Goal: Navigation & Orientation: Find specific page/section

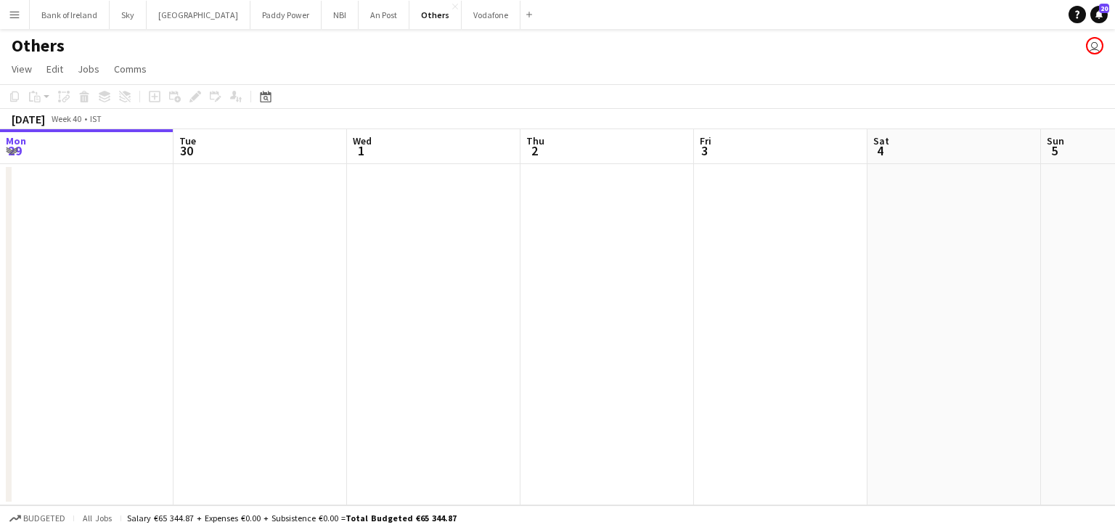
scroll to position [0, 613]
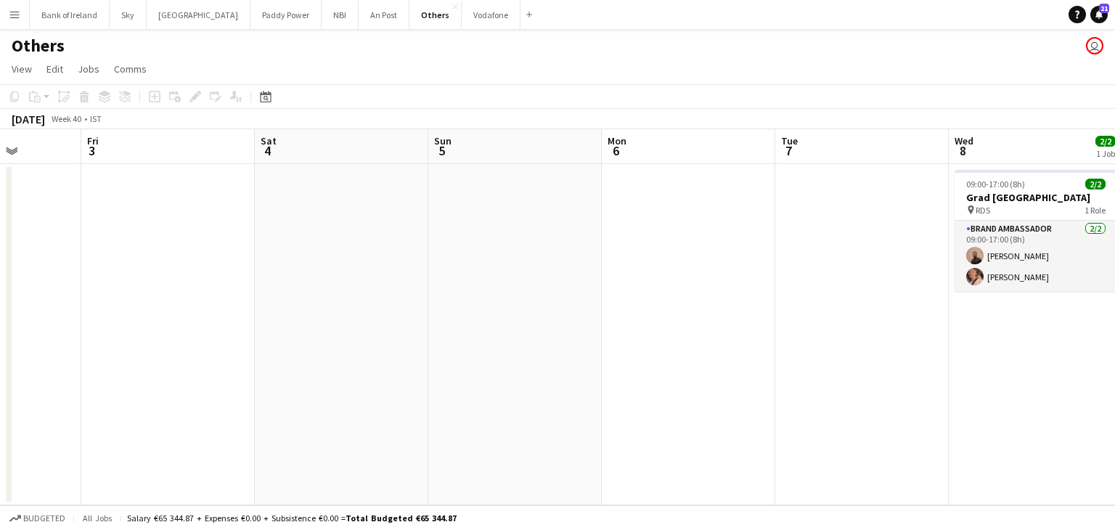
click at [348, 33] on div "Others user" at bounding box center [557, 43] width 1115 height 28
click at [359, 28] on button "An Post Close" at bounding box center [384, 15] width 51 height 28
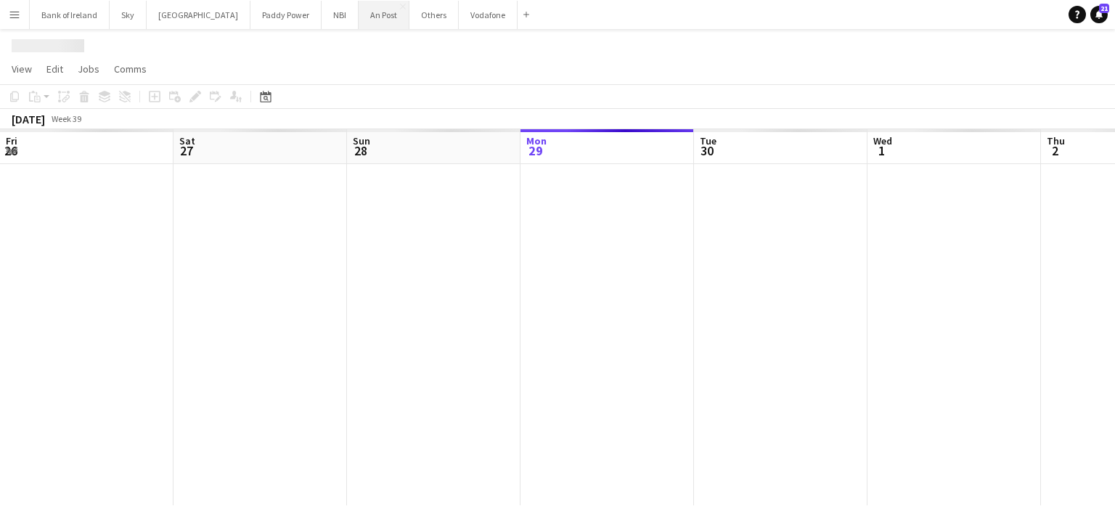
scroll to position [0, 347]
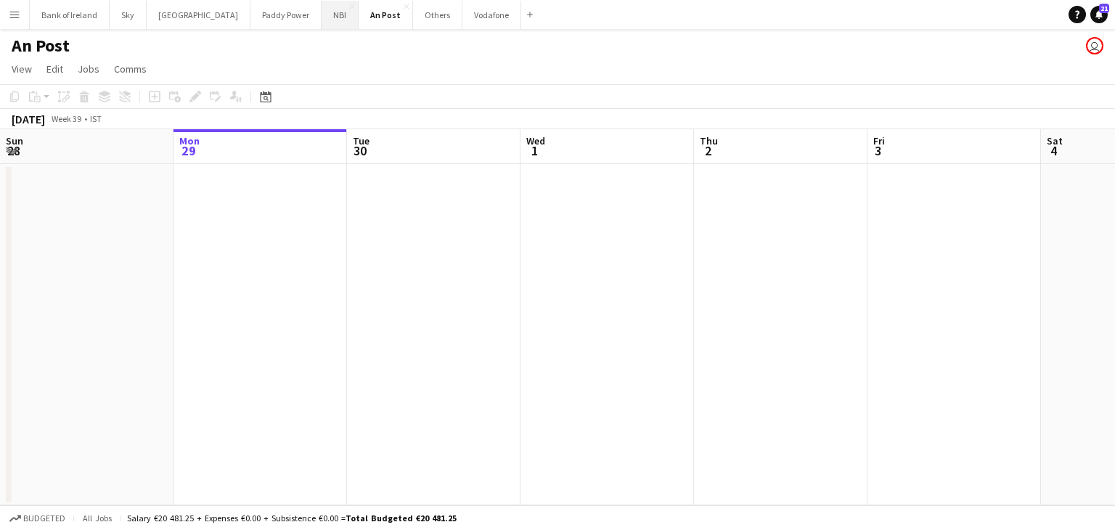
click at [322, 25] on button "NBI Close" at bounding box center [340, 15] width 37 height 28
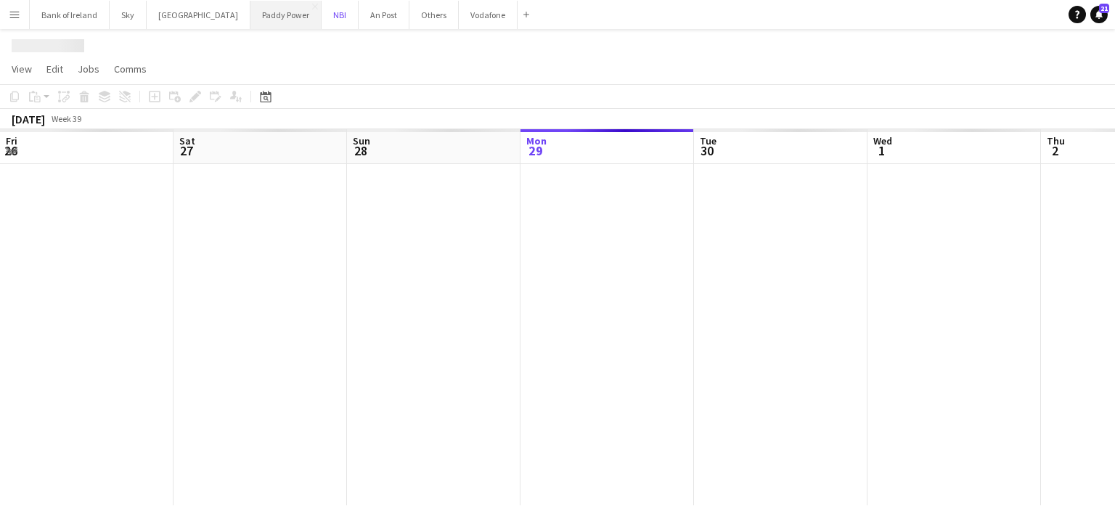
scroll to position [0, 347]
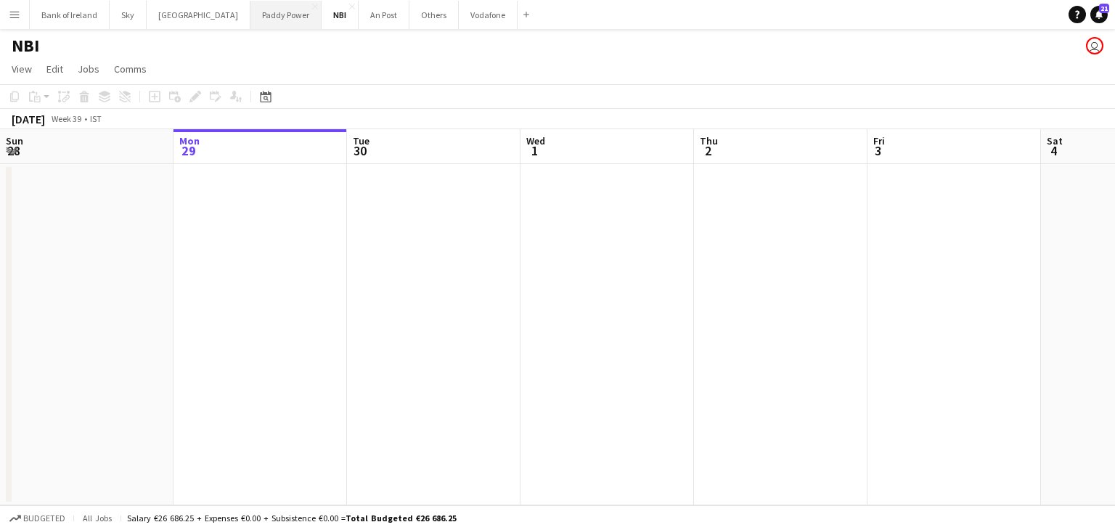
click at [253, 25] on button "Paddy Power Close" at bounding box center [285, 15] width 71 height 28
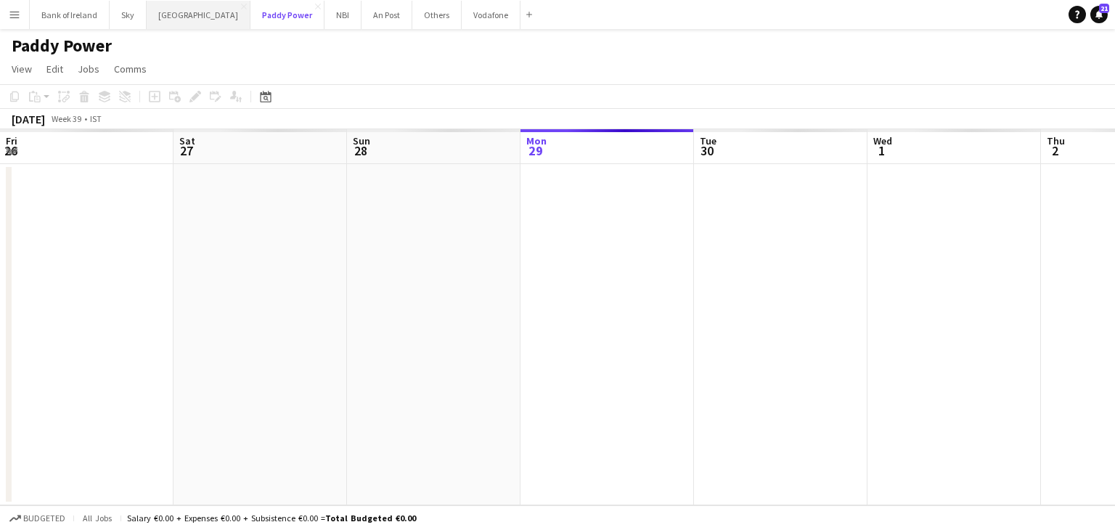
scroll to position [0, 347]
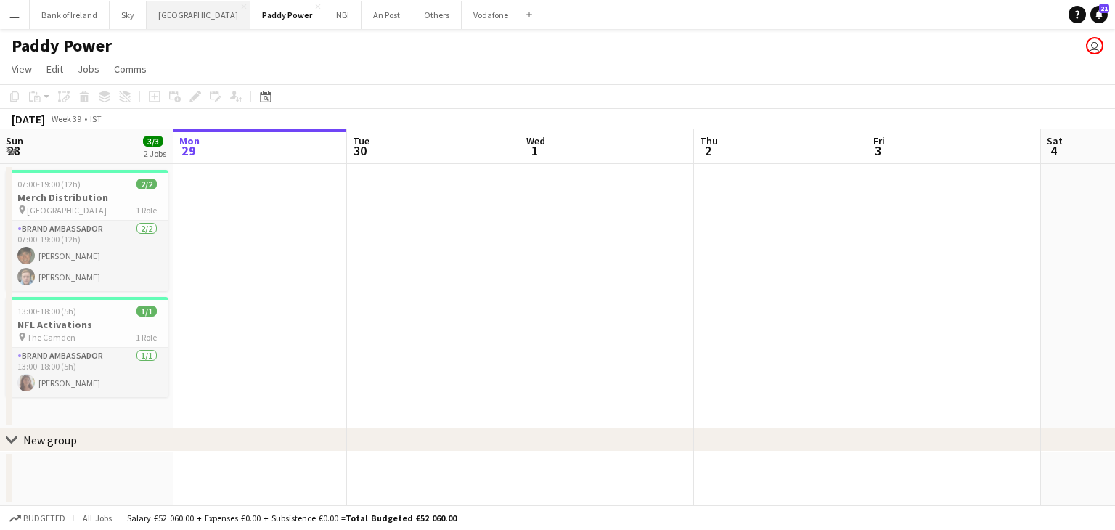
click at [189, 27] on button "[GEOGRAPHIC_DATA] Close" at bounding box center [199, 15] width 104 height 28
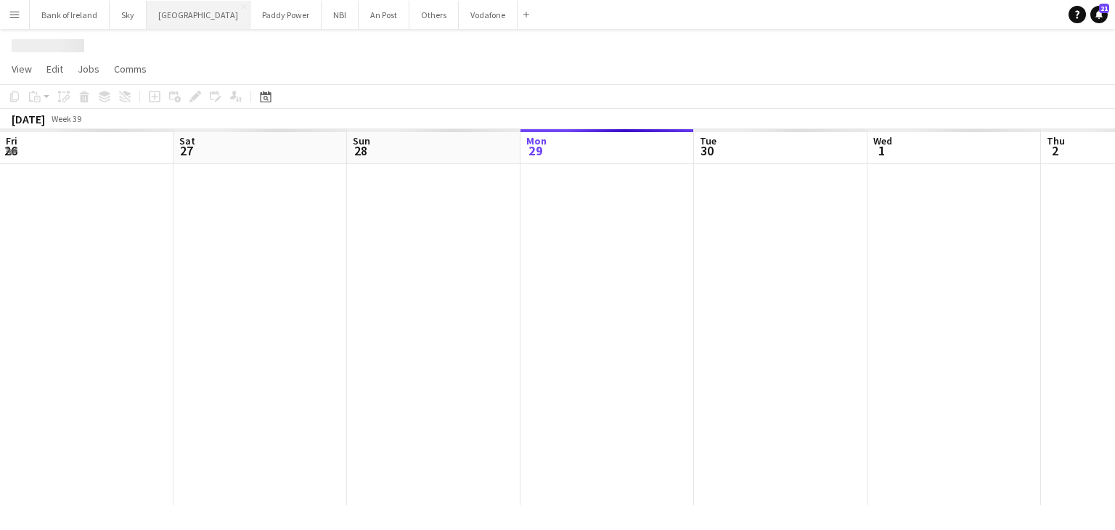
scroll to position [0, 347]
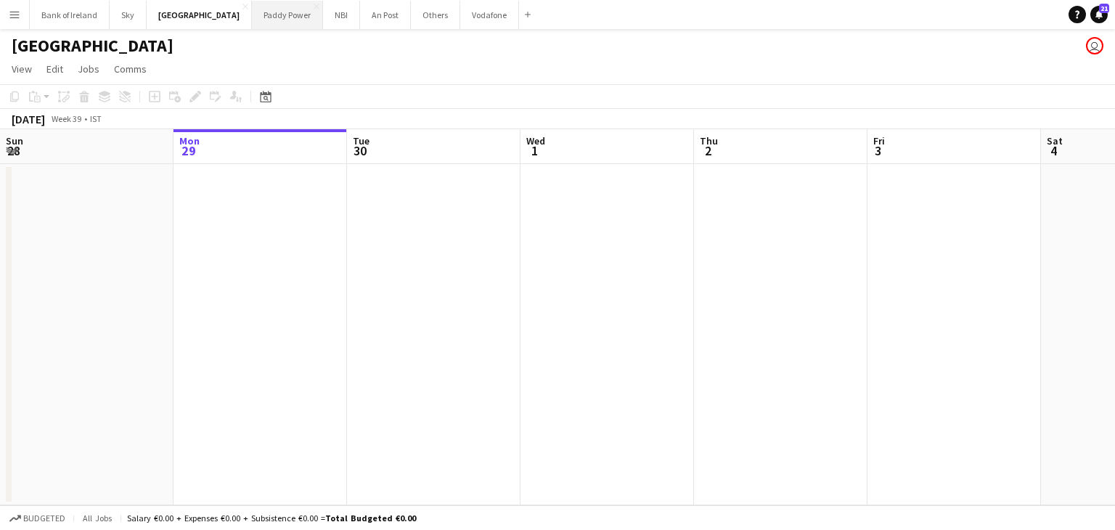
click at [252, 18] on button "Paddy Power Close" at bounding box center [287, 15] width 71 height 28
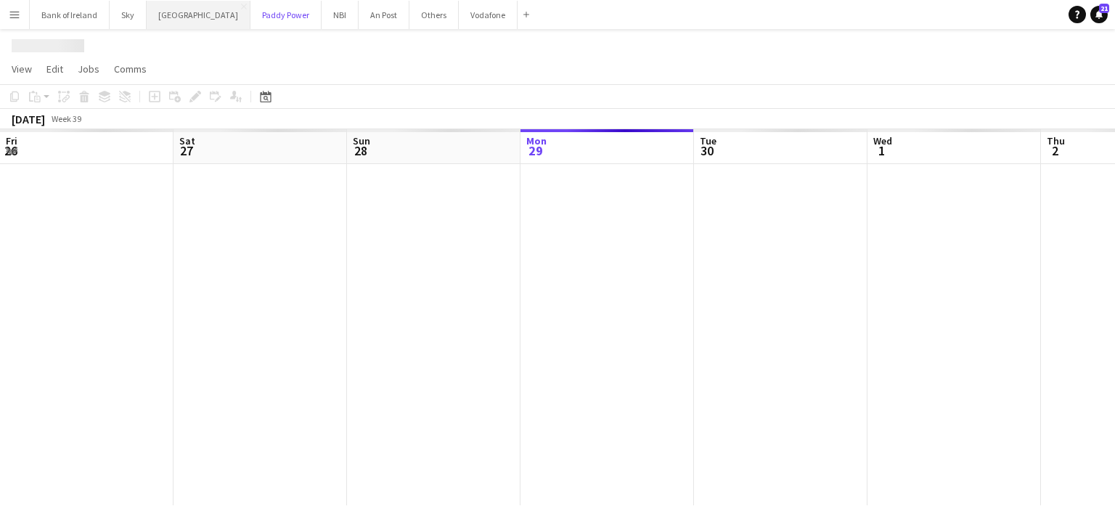
scroll to position [0, 347]
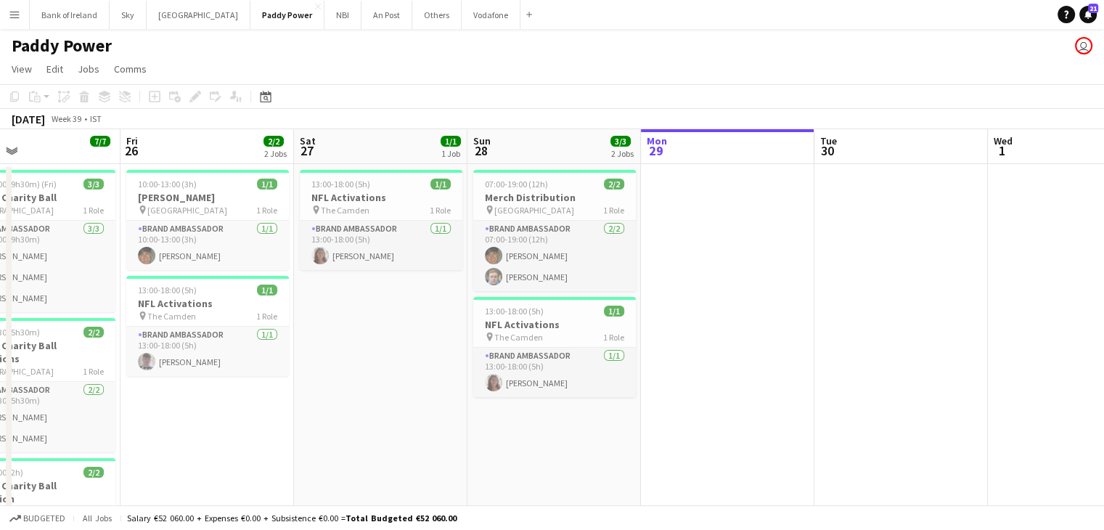
drag, startPoint x: 414, startPoint y: 201, endPoint x: 848, endPoint y: 155, distance: 435.8
click at [848, 155] on app-calendar-viewport "Tue 23 Wed 24 1/2 1 Job Thu 25 7/7 3 Jobs Fri 26 2/2 2 Jobs Sat 27 1/1 1 Job Su…" at bounding box center [552, 410] width 1104 height 563
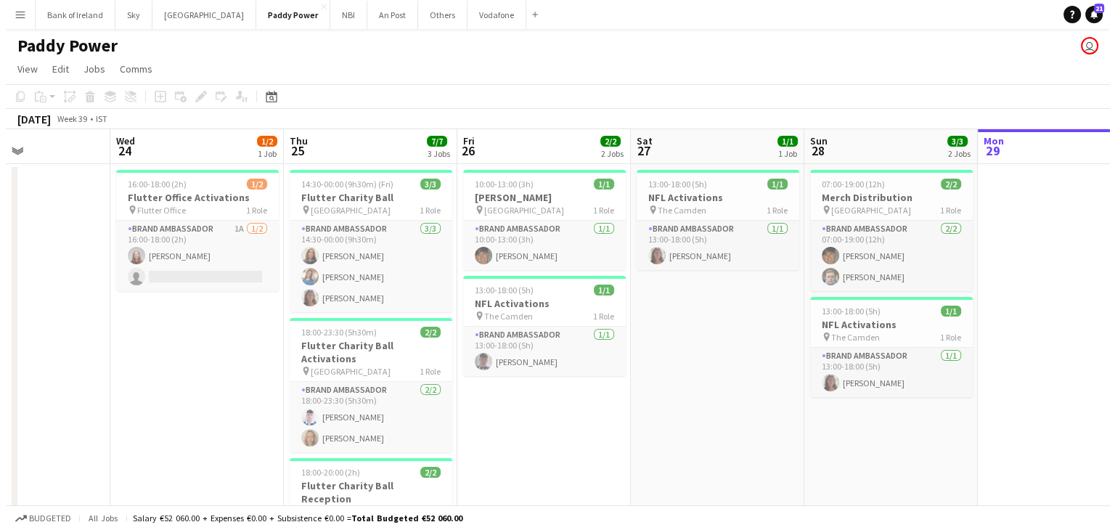
scroll to position [0, 412]
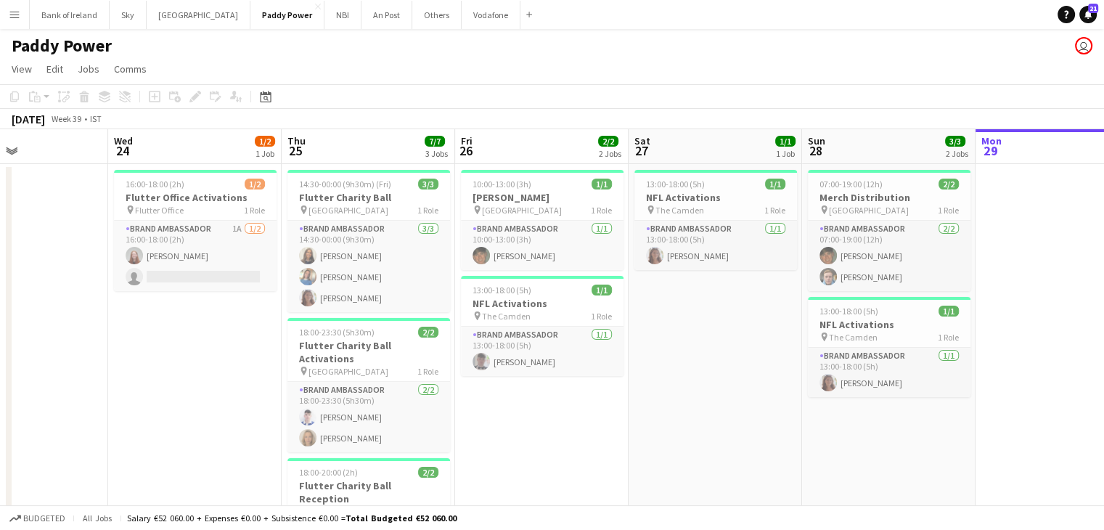
drag, startPoint x: 395, startPoint y: 336, endPoint x: 714, endPoint y: 285, distance: 322.7
click at [714, 285] on app-calendar-viewport "Sun 21 Mon 22 Tue 23 Wed 24 1/2 1 Job Thu 25 7/7 3 Jobs Fri 26 2/2 2 Jobs Sat 2…" at bounding box center [552, 410] width 1104 height 563
click at [180, 22] on button "[GEOGRAPHIC_DATA] Close" at bounding box center [199, 15] width 104 height 28
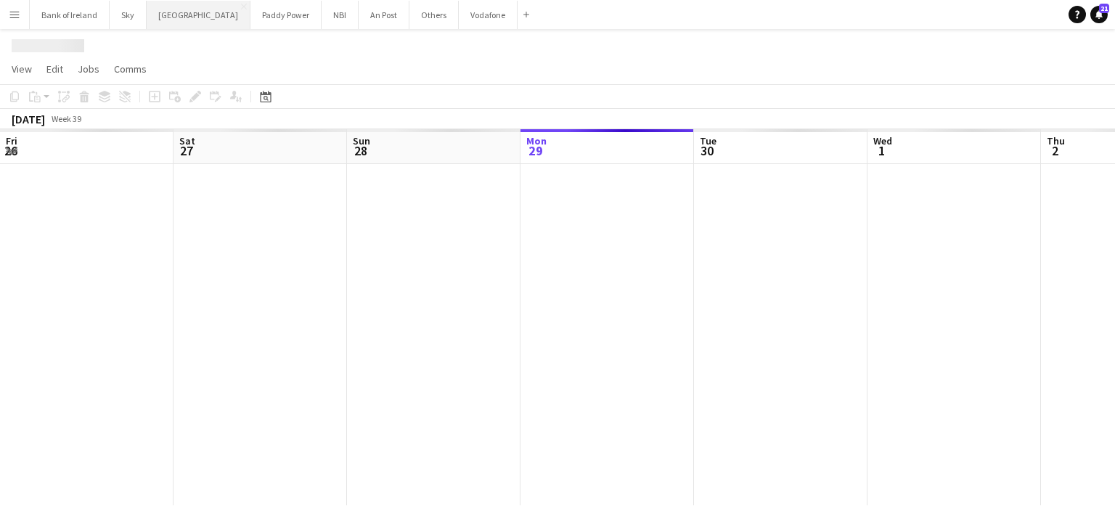
scroll to position [0, 347]
